Goal: Register for event/course

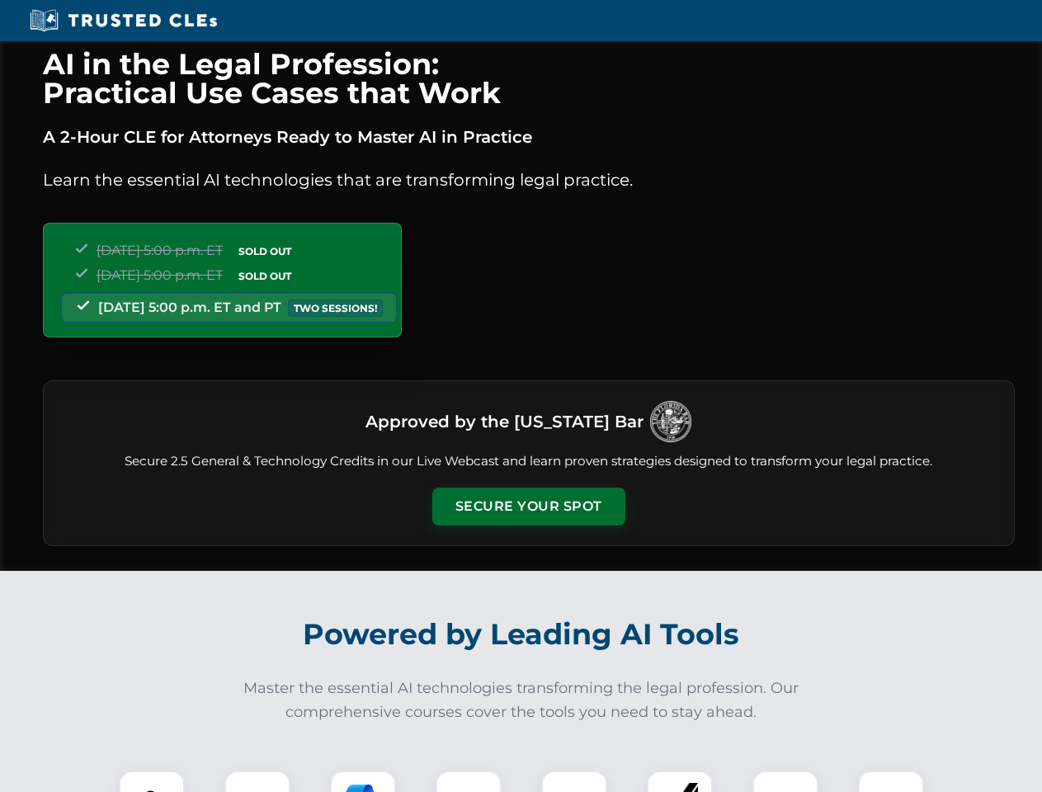
click at [528, 507] on button "Secure Your Spot" at bounding box center [529, 507] width 193 height 38
click at [152, 782] on img at bounding box center [152, 804] width 48 height 48
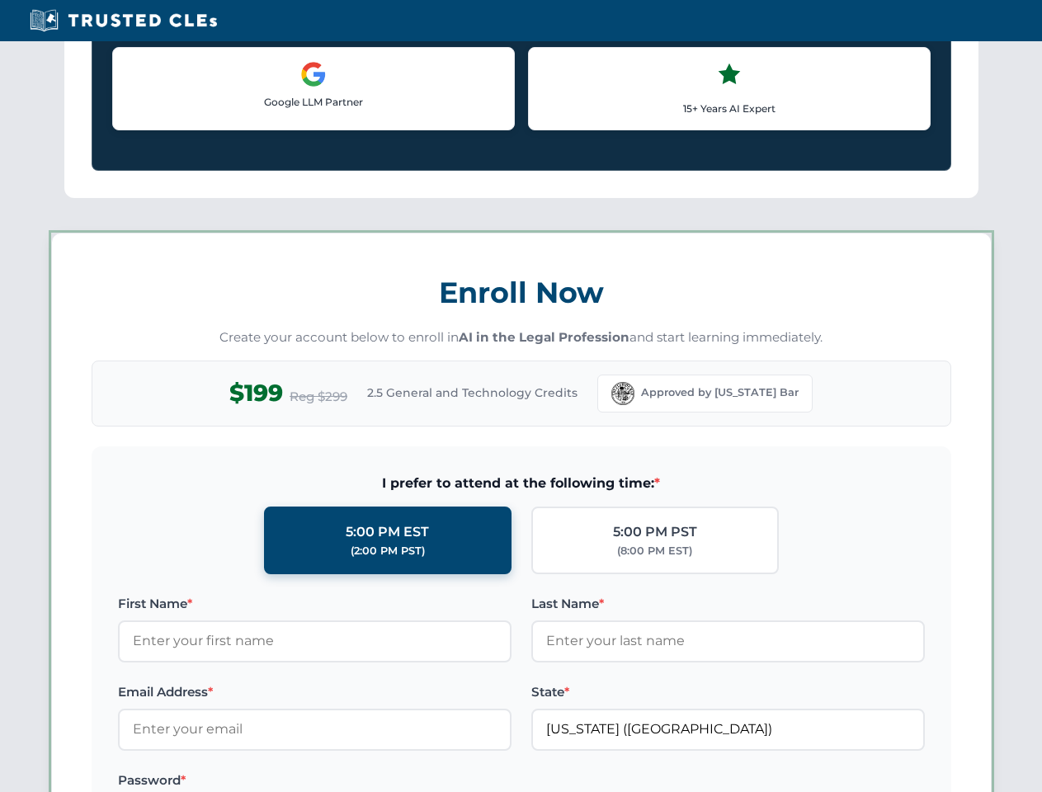
click at [363, 782] on label "Password *" at bounding box center [315, 781] width 394 height 20
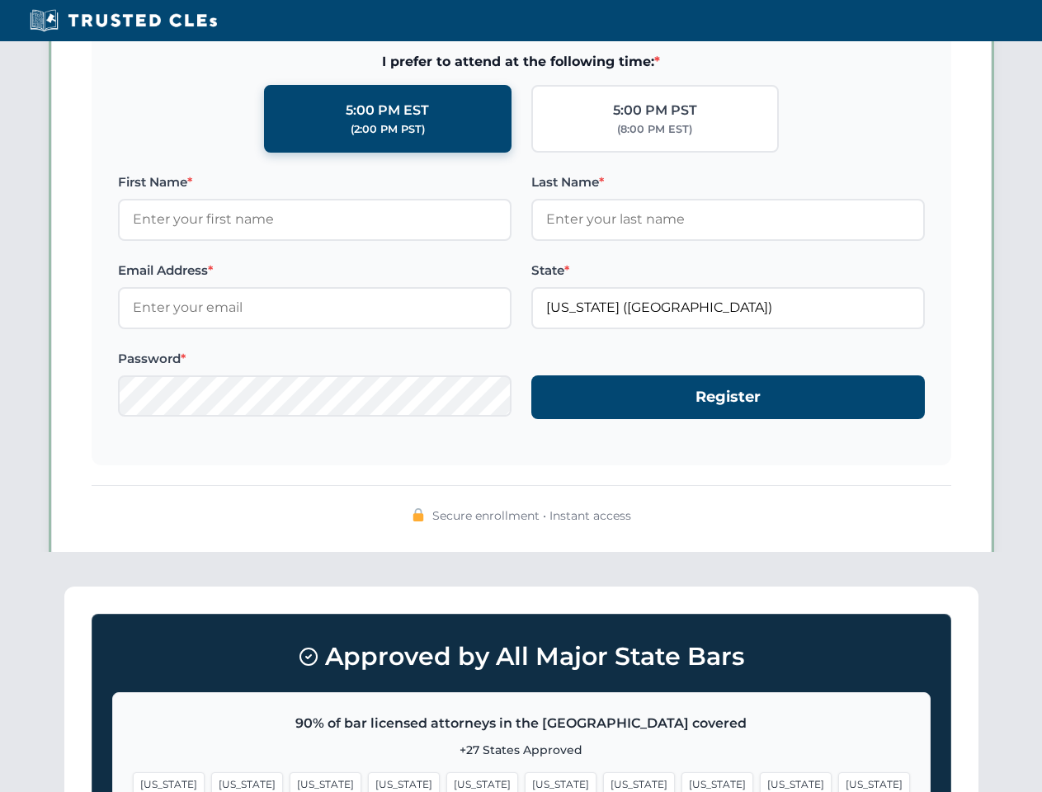
click at [760, 782] on span "[US_STATE]" at bounding box center [796, 785] width 72 height 24
